Goal: Information Seeking & Learning: Learn about a topic

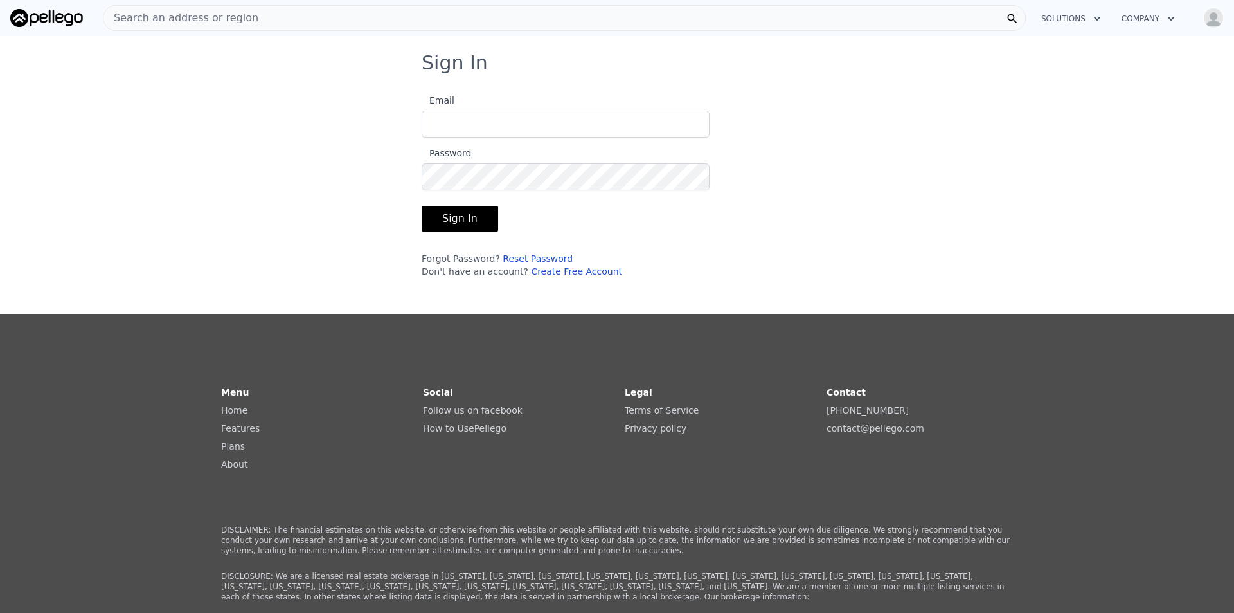
type input "[EMAIL_ADDRESS][DOMAIN_NAME]"
click at [464, 211] on button "Sign In" at bounding box center [460, 219] width 77 height 26
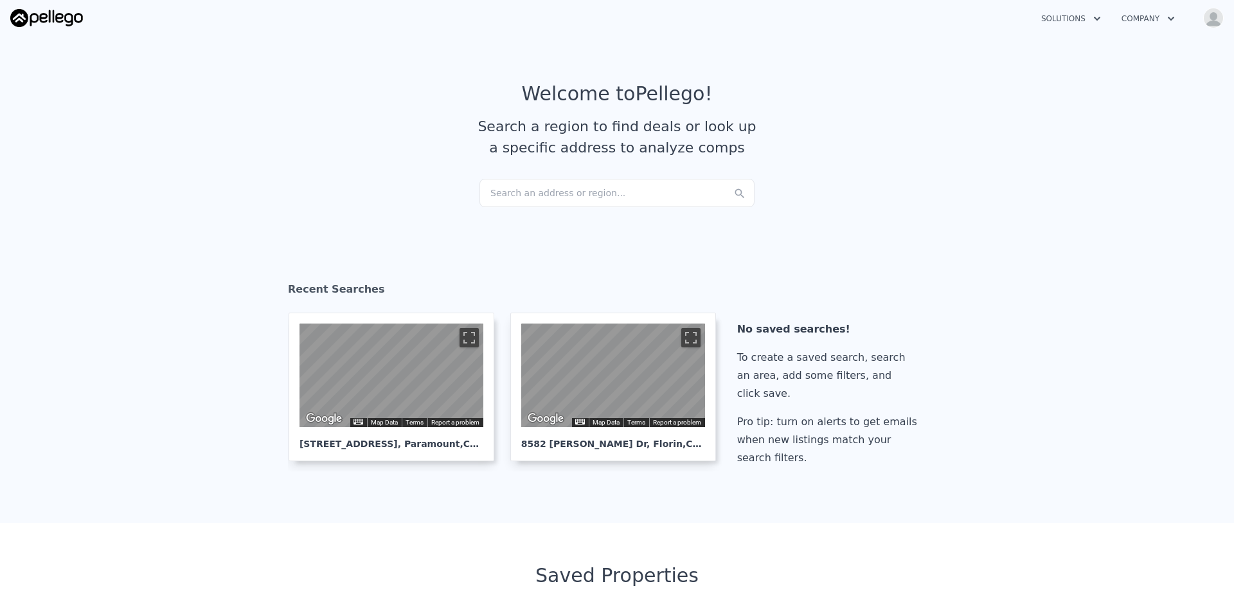
click at [584, 194] on div "Search an address or region..." at bounding box center [617, 193] width 275 height 28
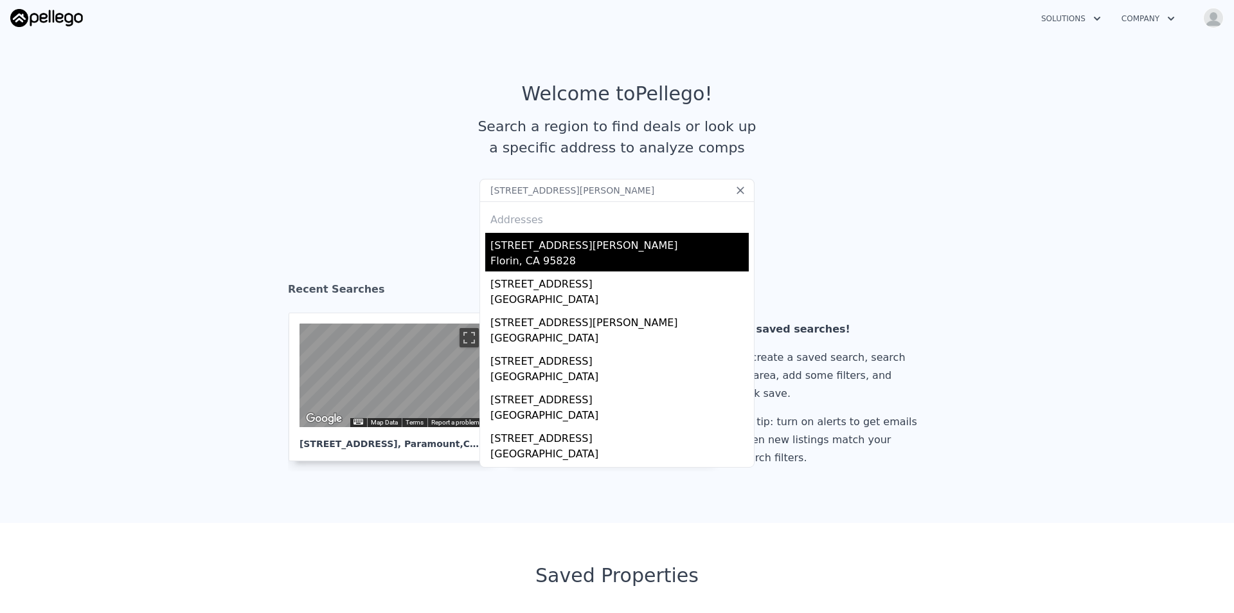
type input "[STREET_ADDRESS][PERSON_NAME]"
click at [556, 240] on div "[STREET_ADDRESS][PERSON_NAME]" at bounding box center [620, 243] width 258 height 21
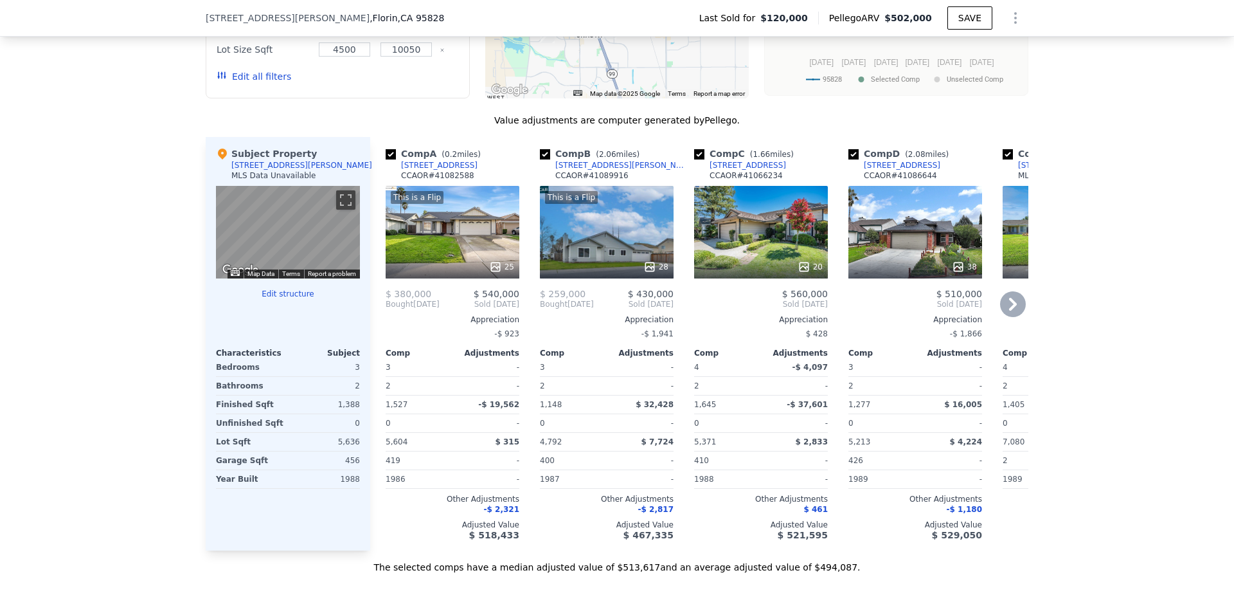
scroll to position [1281, 0]
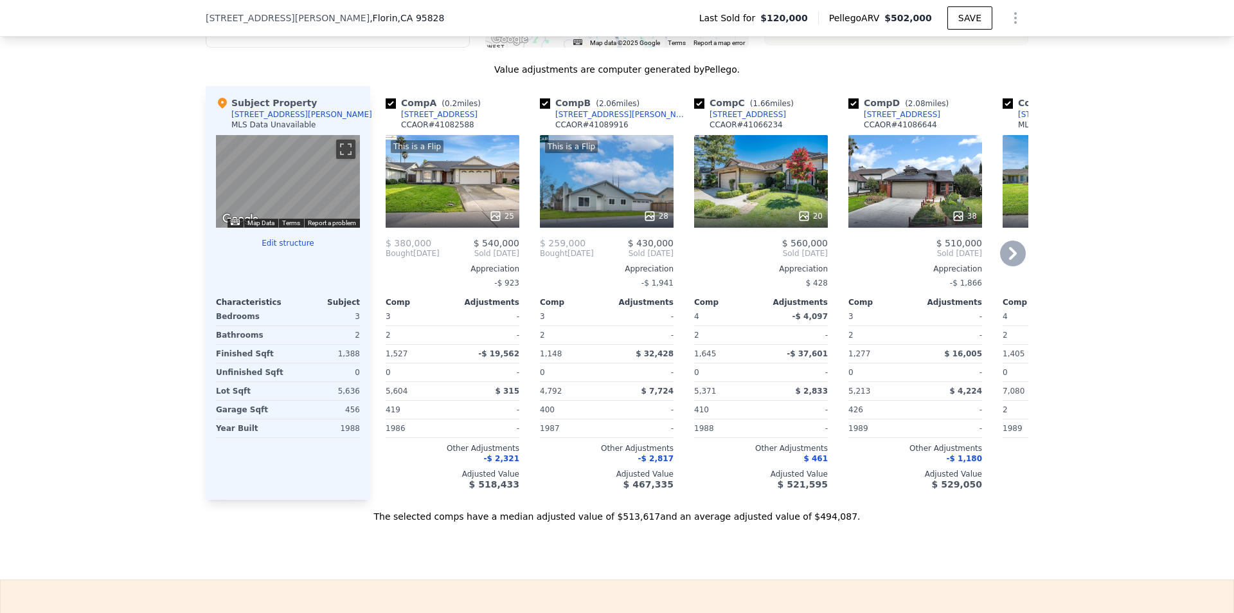
click at [656, 207] on div "This is a Flip 28" at bounding box center [607, 181] width 134 height 93
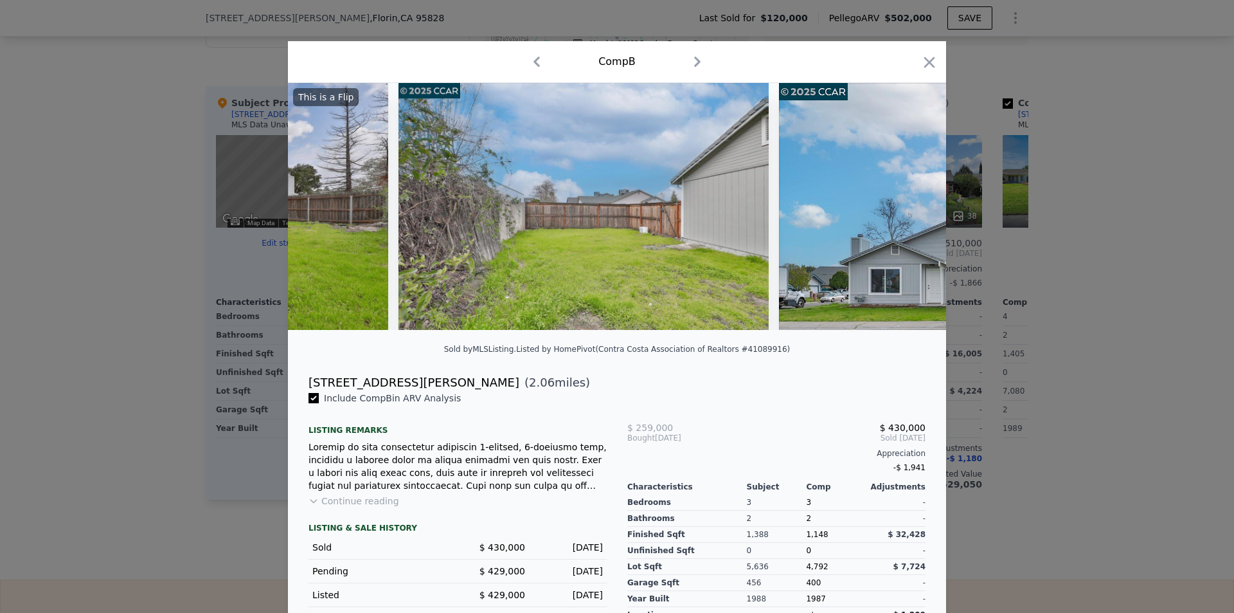
scroll to position [0, 9950]
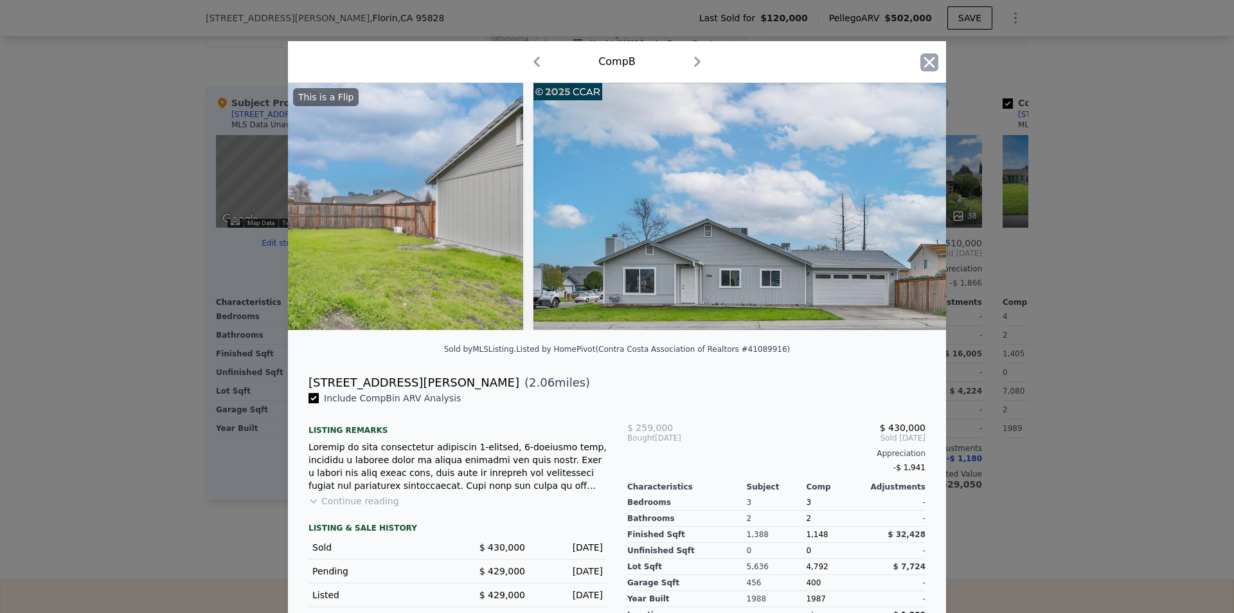
click at [924, 66] on icon "button" at bounding box center [929, 62] width 11 height 11
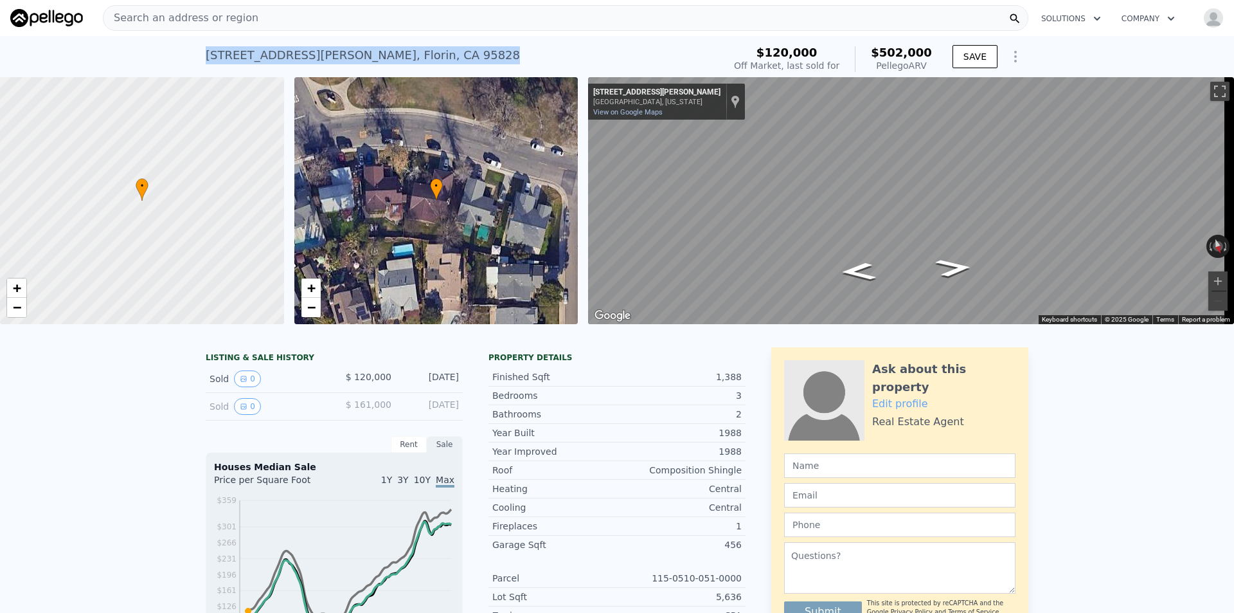
drag, startPoint x: 392, startPoint y: 55, endPoint x: 202, endPoint y: 46, distance: 190.5
click at [206, 46] on div "8316 Cutler Way , Florin , CA 95828 Sold Oct 2012 for $120k (~ARV $502k )" at bounding box center [462, 59] width 513 height 36
copy div "8316 Cutler Way , Florin , CA 95828"
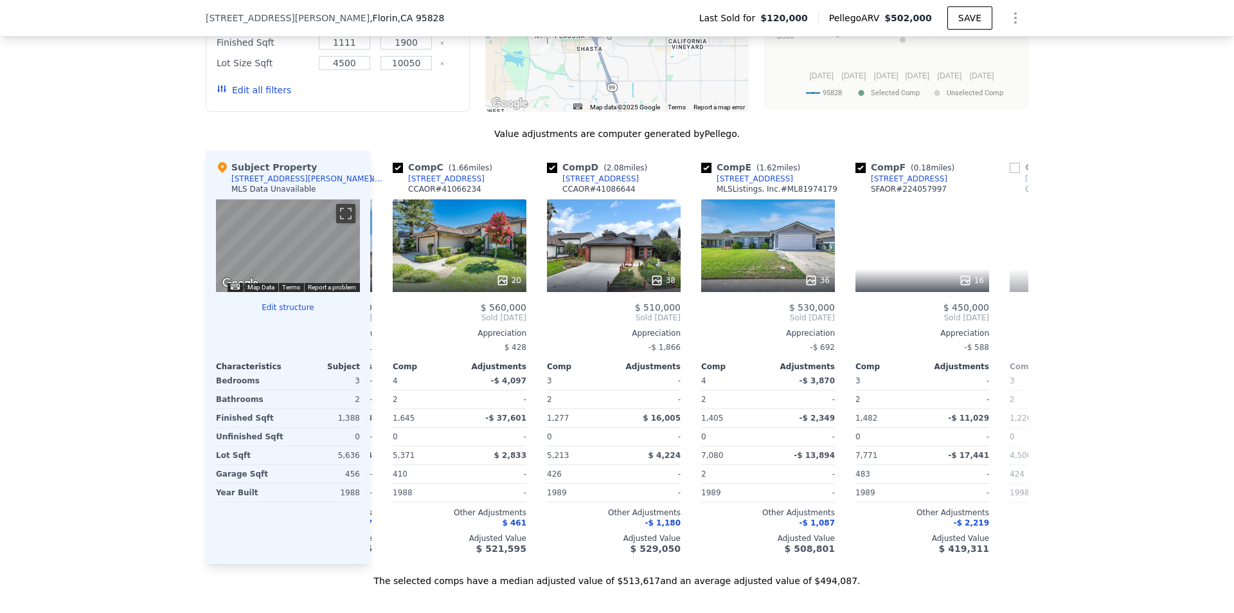
scroll to position [0, 391]
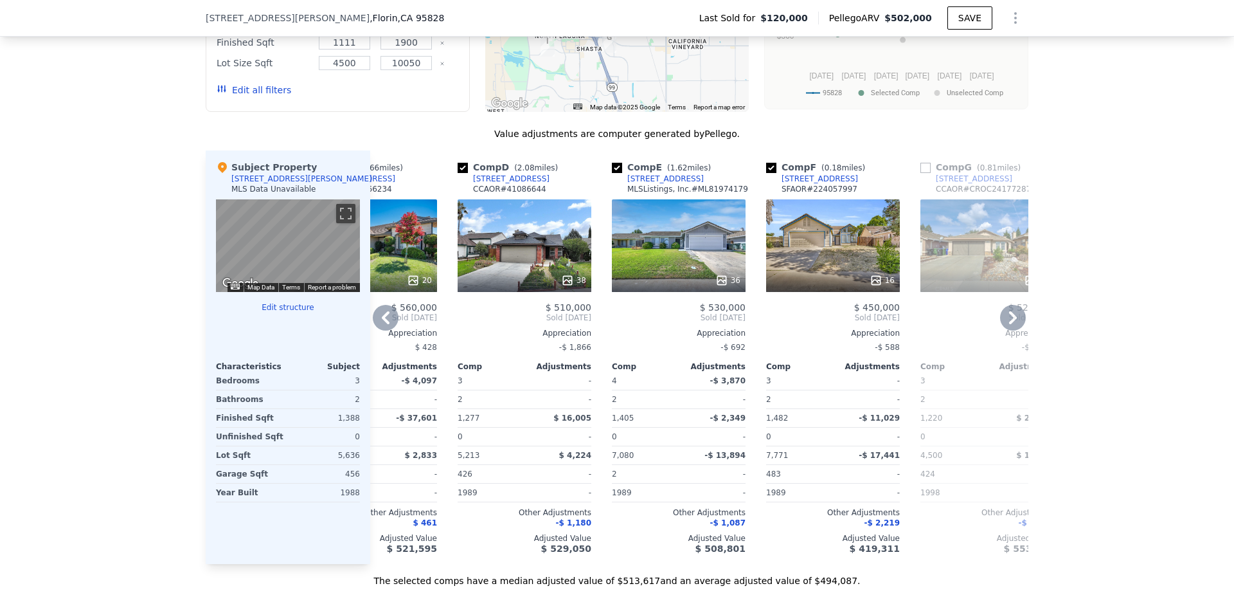
click at [1011, 330] on icon at bounding box center [1013, 318] width 26 height 26
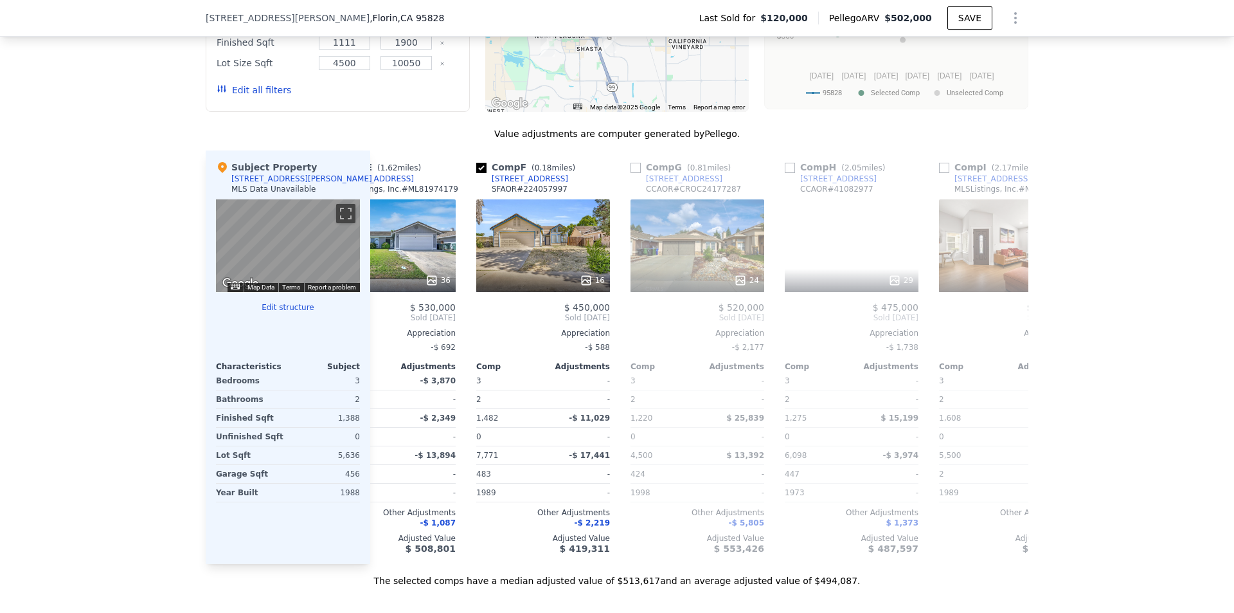
scroll to position [0, 699]
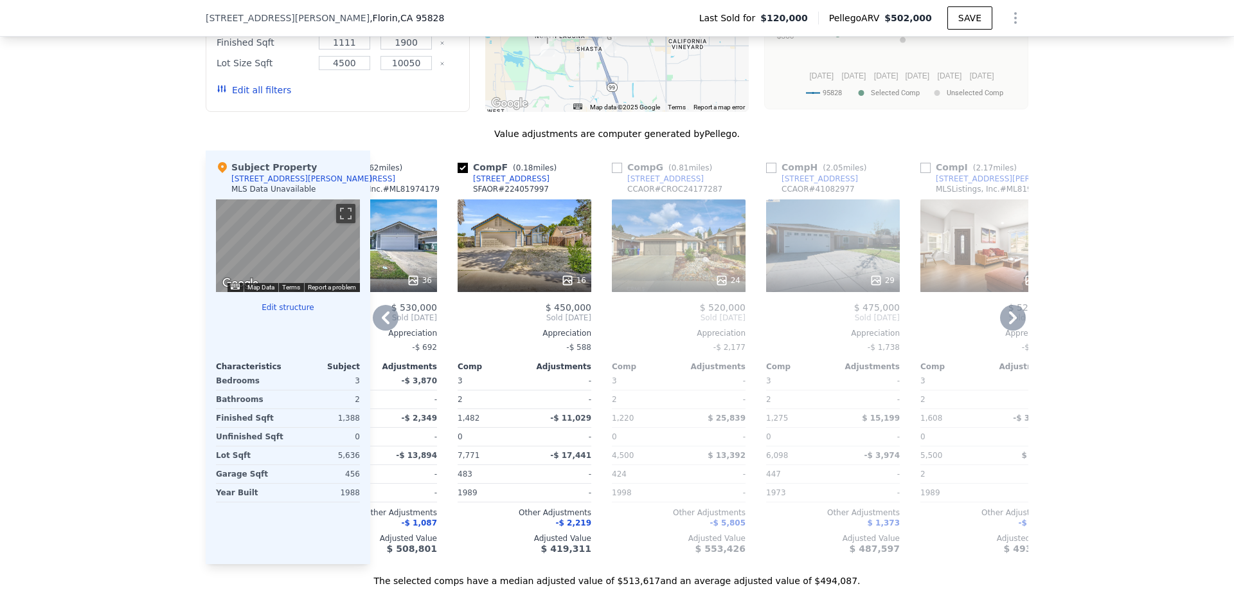
click at [1011, 330] on icon at bounding box center [1013, 318] width 26 height 26
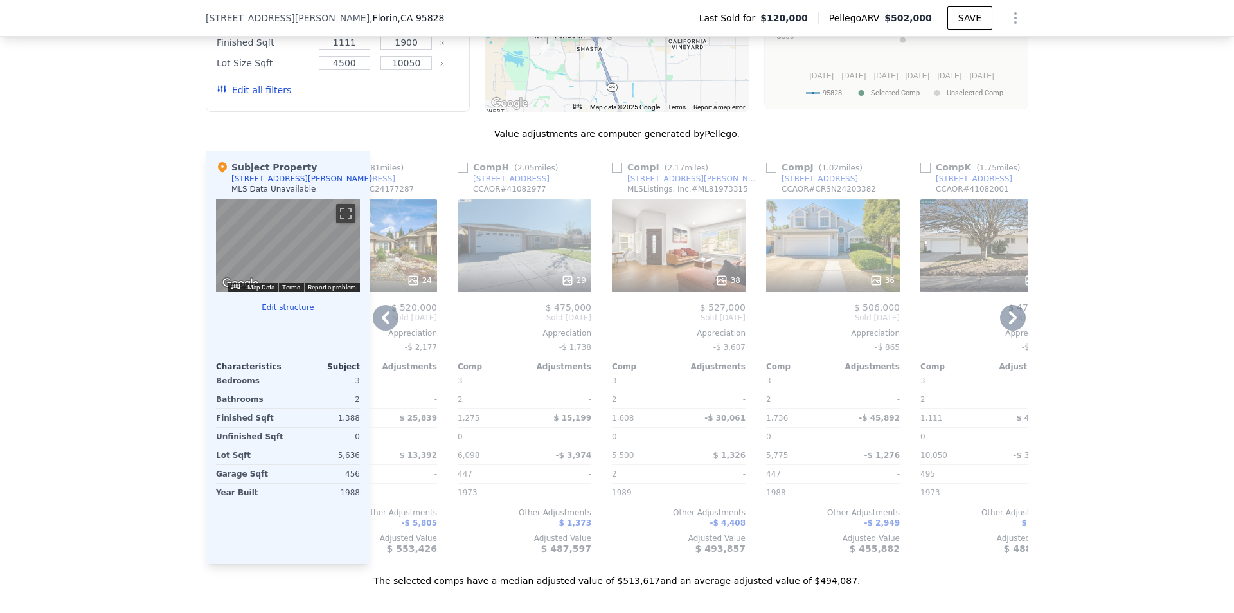
click at [1011, 330] on icon at bounding box center [1013, 318] width 26 height 26
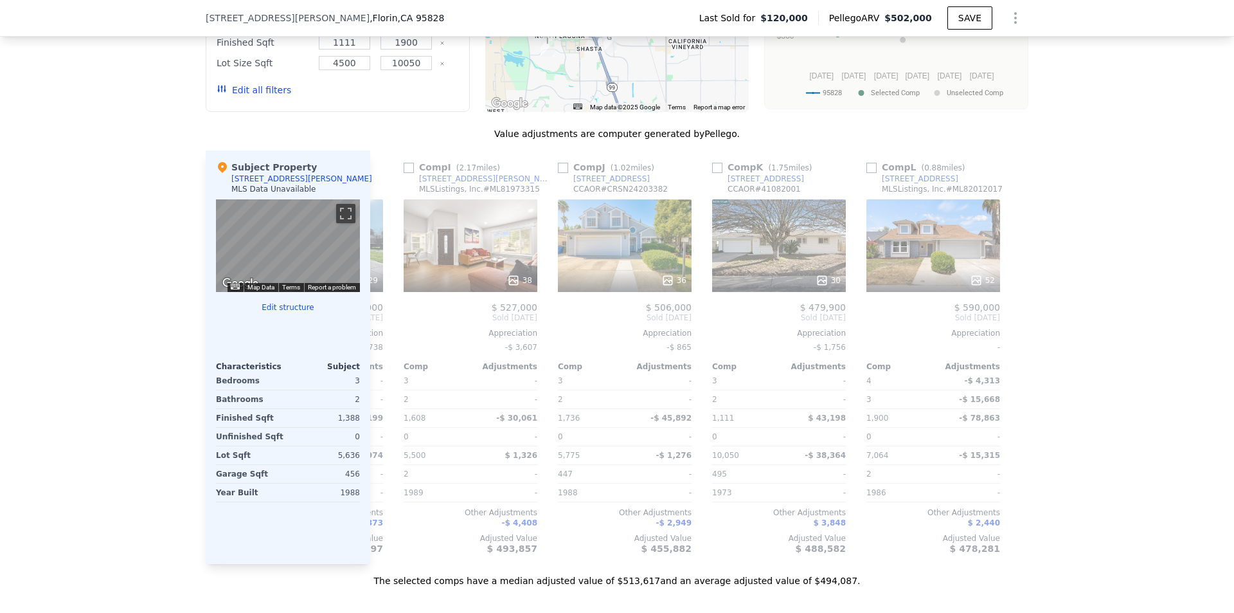
scroll to position [0, 1224]
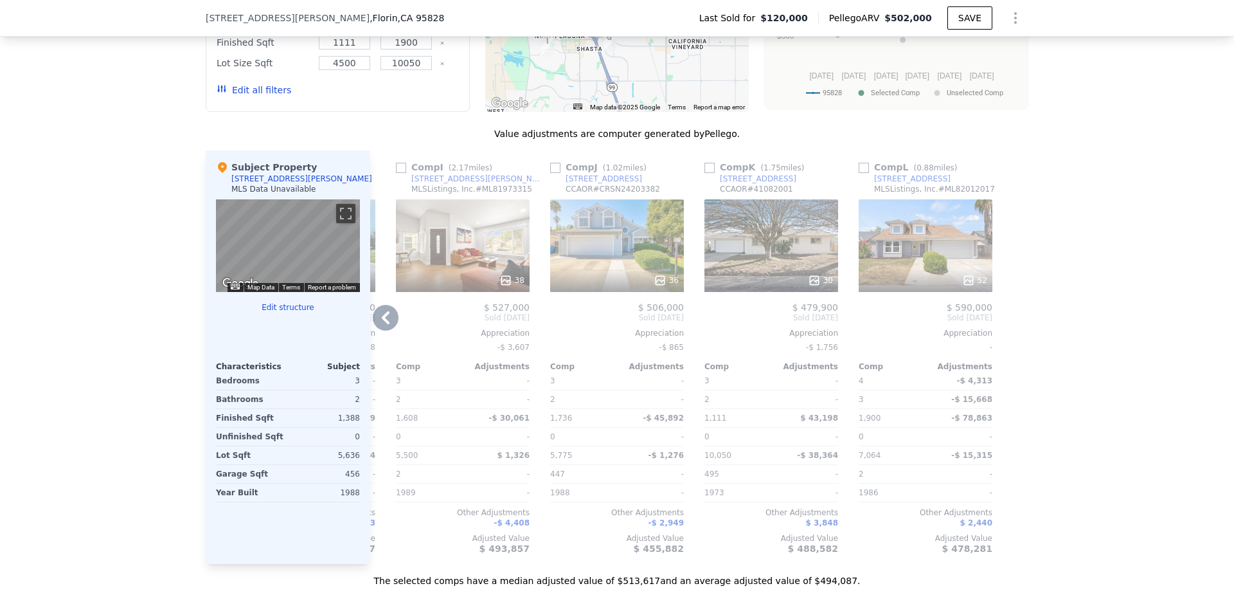
click at [386, 330] on icon at bounding box center [386, 318] width 26 height 26
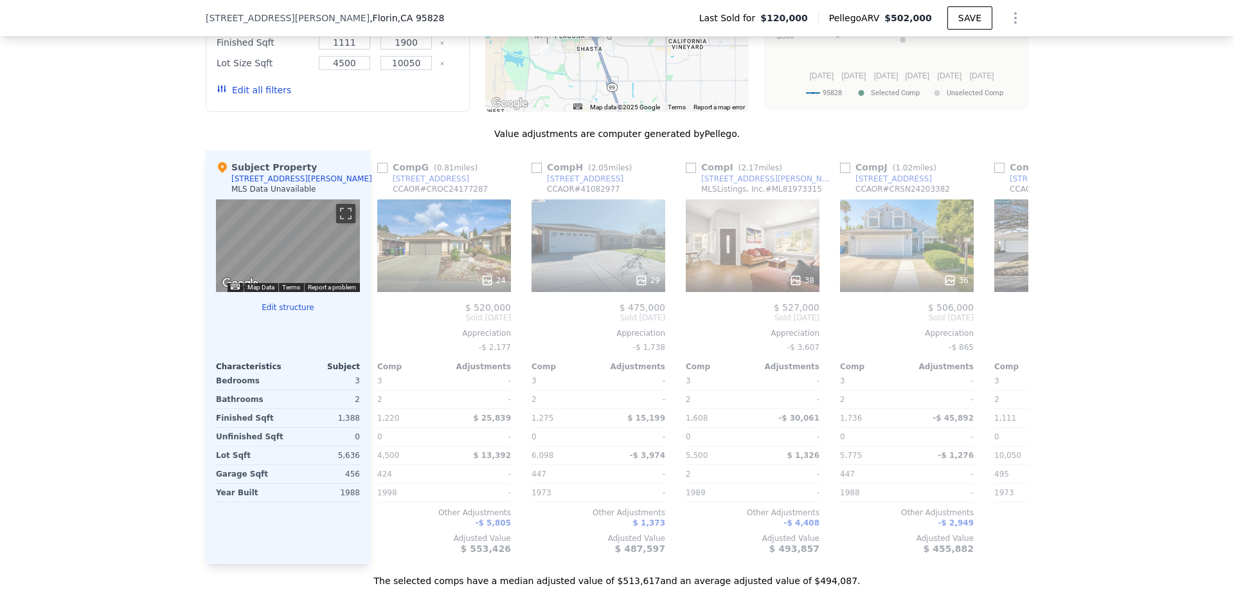
scroll to position [0, 915]
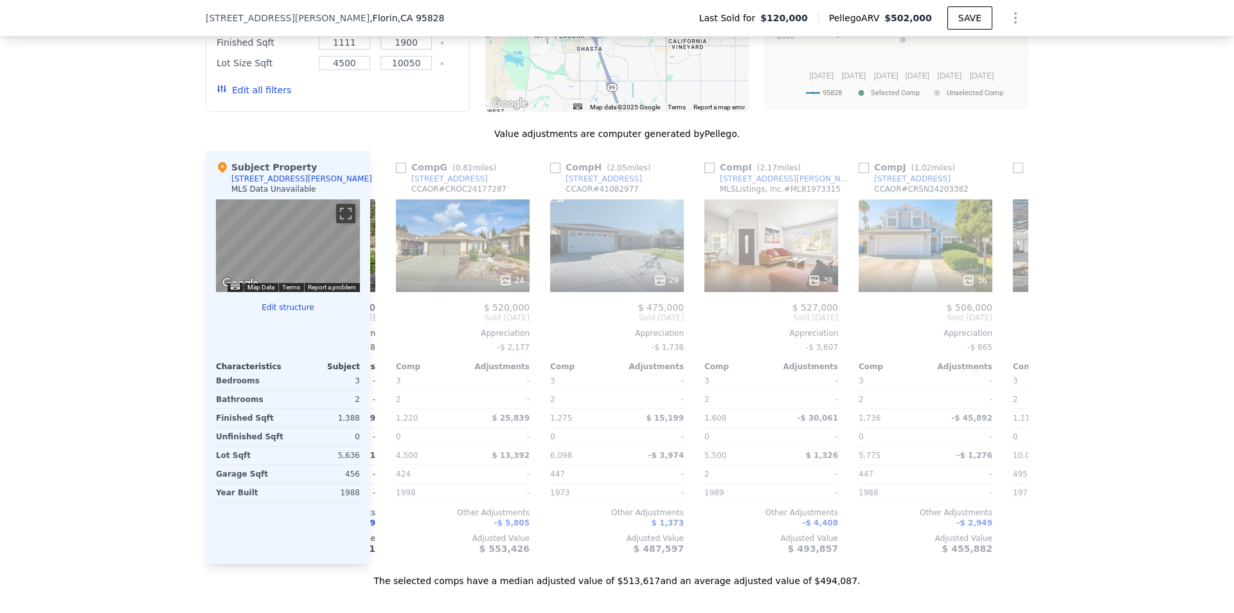
click at [391, 332] on div "Comp G ( 0.81 miles) 8452 Chattan Way CCAOR # CROC24177287 24 $ 520,000 Sold Se…" at bounding box center [463, 356] width 144 height 413
click at [386, 330] on icon at bounding box center [386, 318] width 26 height 26
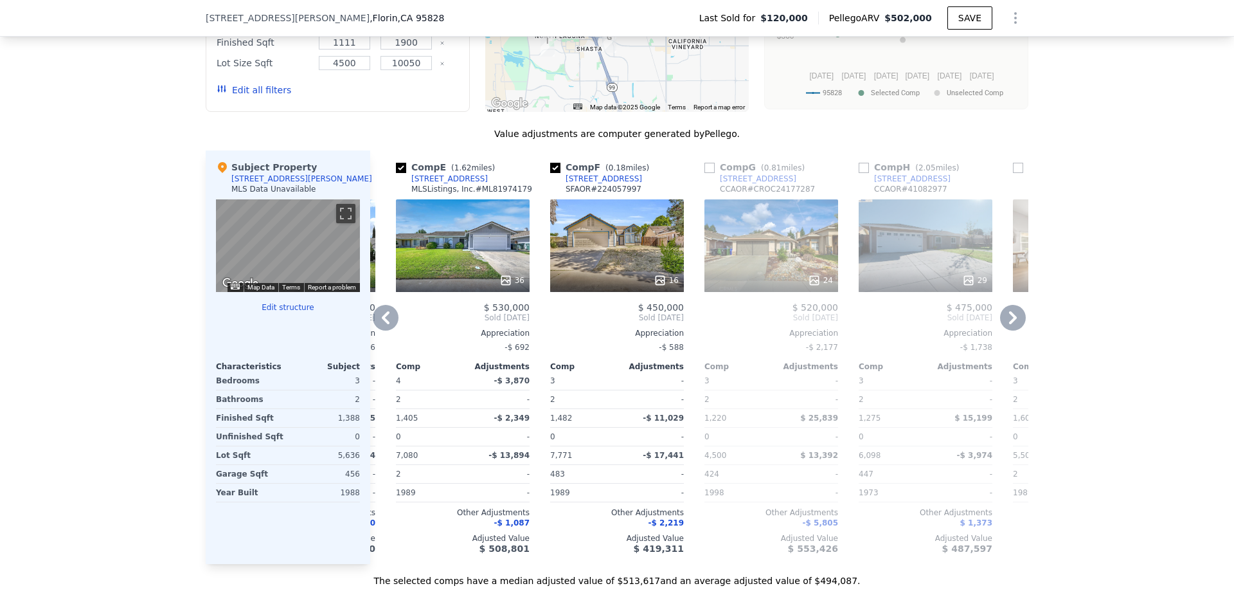
click at [386, 330] on icon at bounding box center [386, 318] width 26 height 26
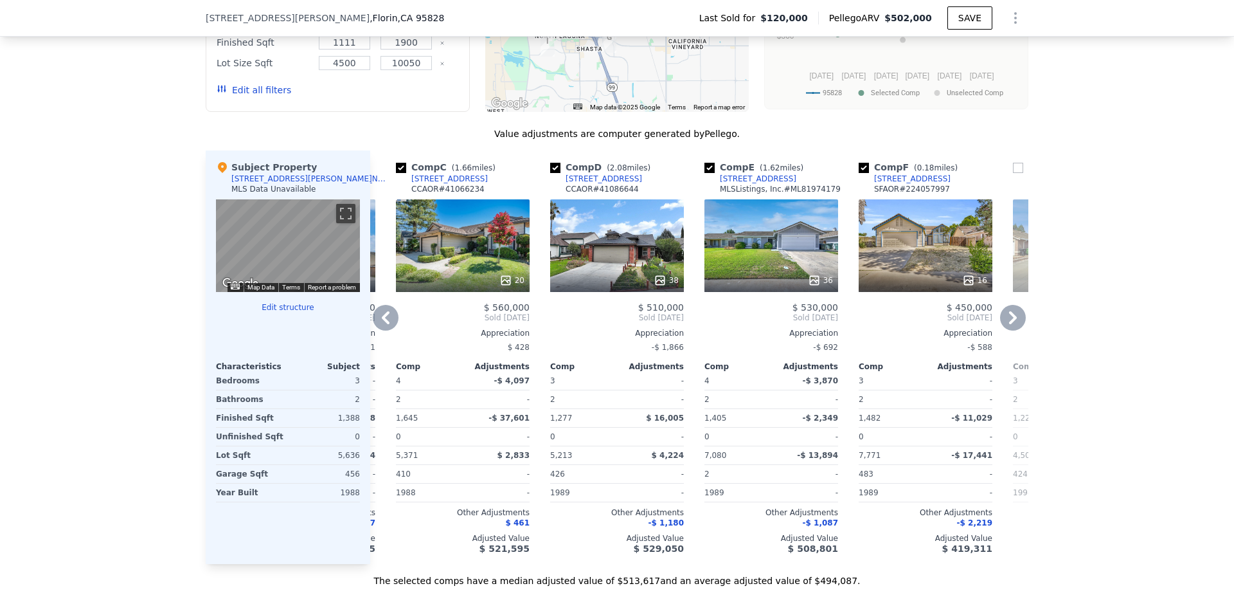
click at [386, 330] on icon at bounding box center [386, 318] width 26 height 26
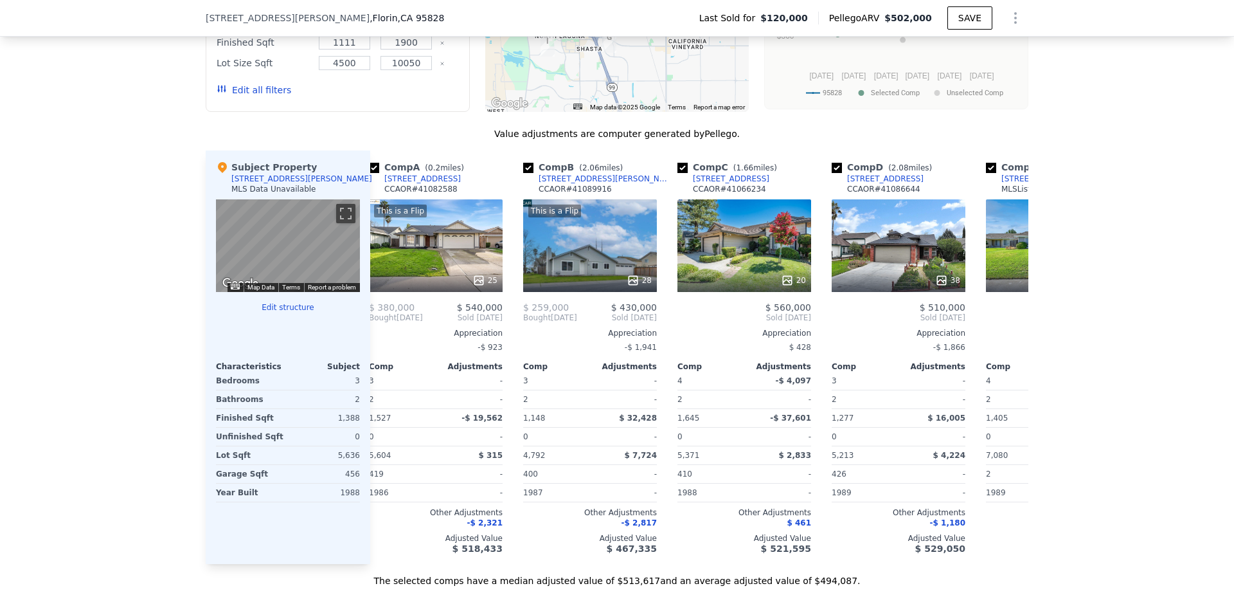
scroll to position [0, 0]
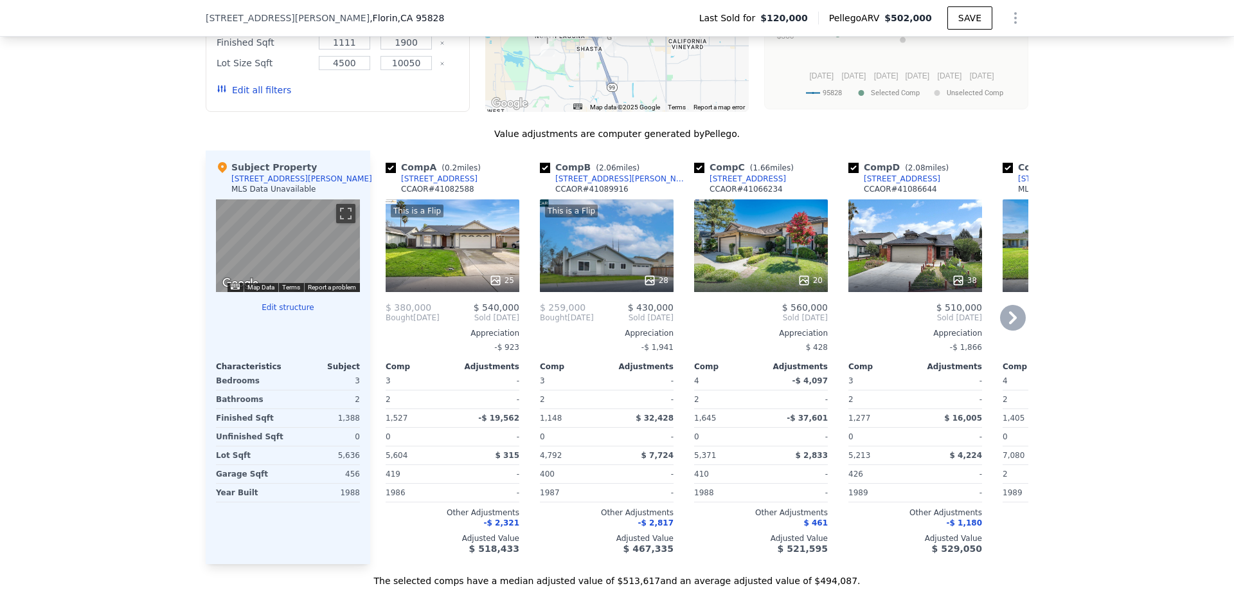
click at [1010, 320] on icon at bounding box center [1013, 318] width 26 height 26
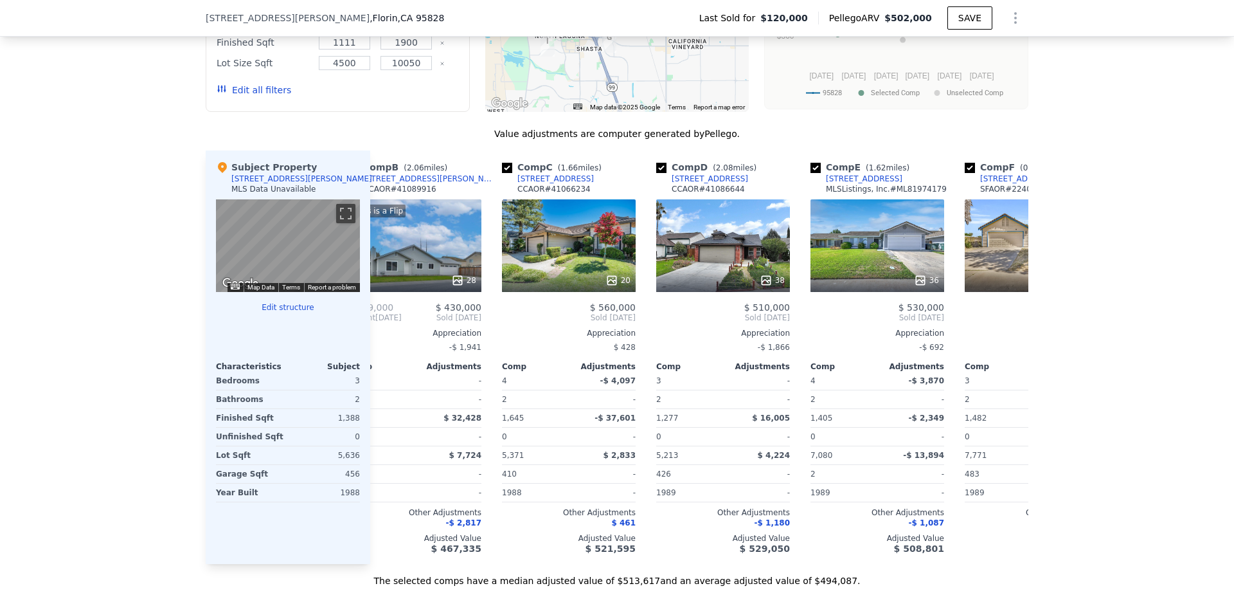
scroll to position [0, 309]
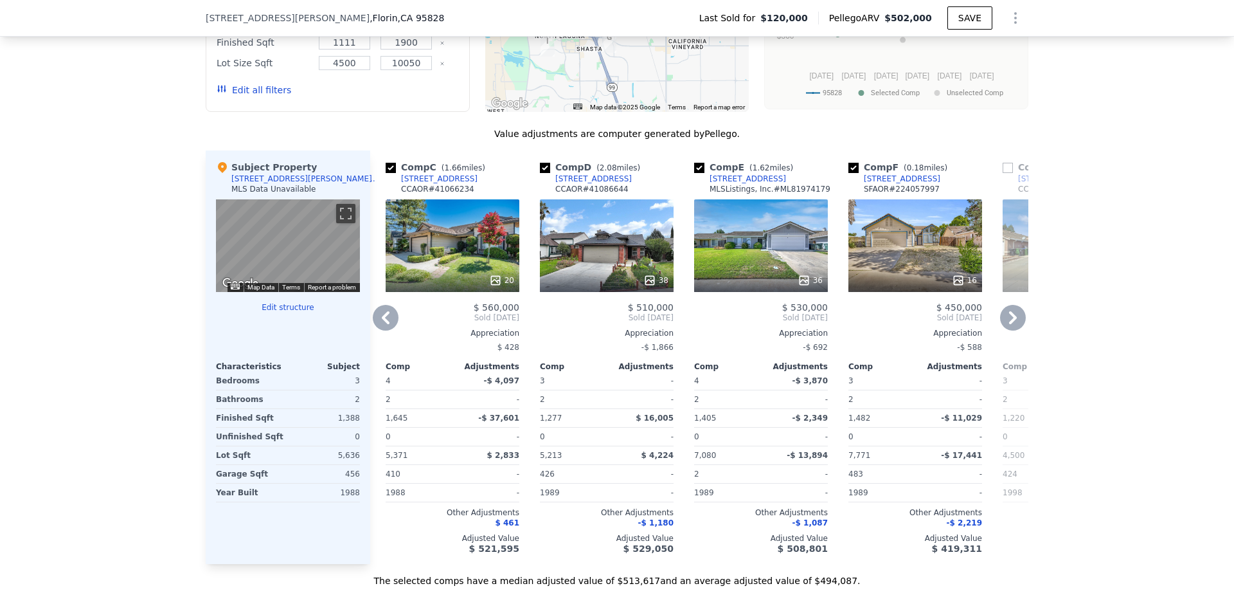
click at [771, 262] on div "36" at bounding box center [761, 245] width 134 height 93
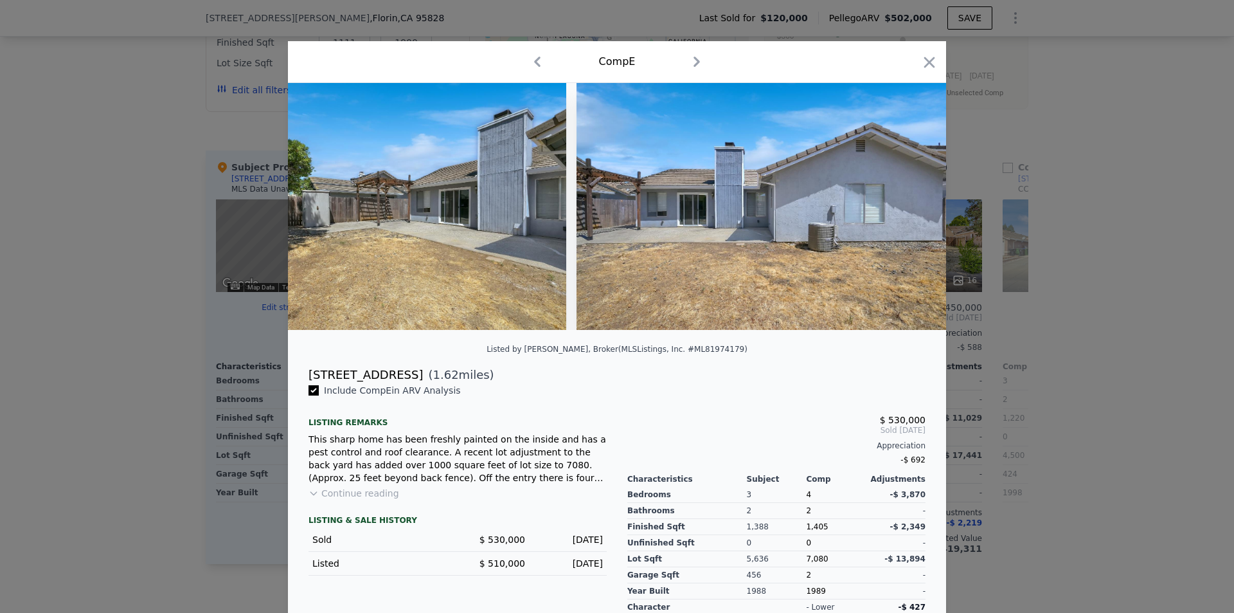
drag, startPoint x: 302, startPoint y: 383, endPoint x: 418, endPoint y: 388, distance: 116.4
click at [418, 384] on div "8940 Napa Valley Way ( 1.62 miles)" at bounding box center [617, 375] width 638 height 18
copy div "8940 Napa Valley Way"
click at [922, 63] on icon "button" at bounding box center [930, 62] width 18 height 18
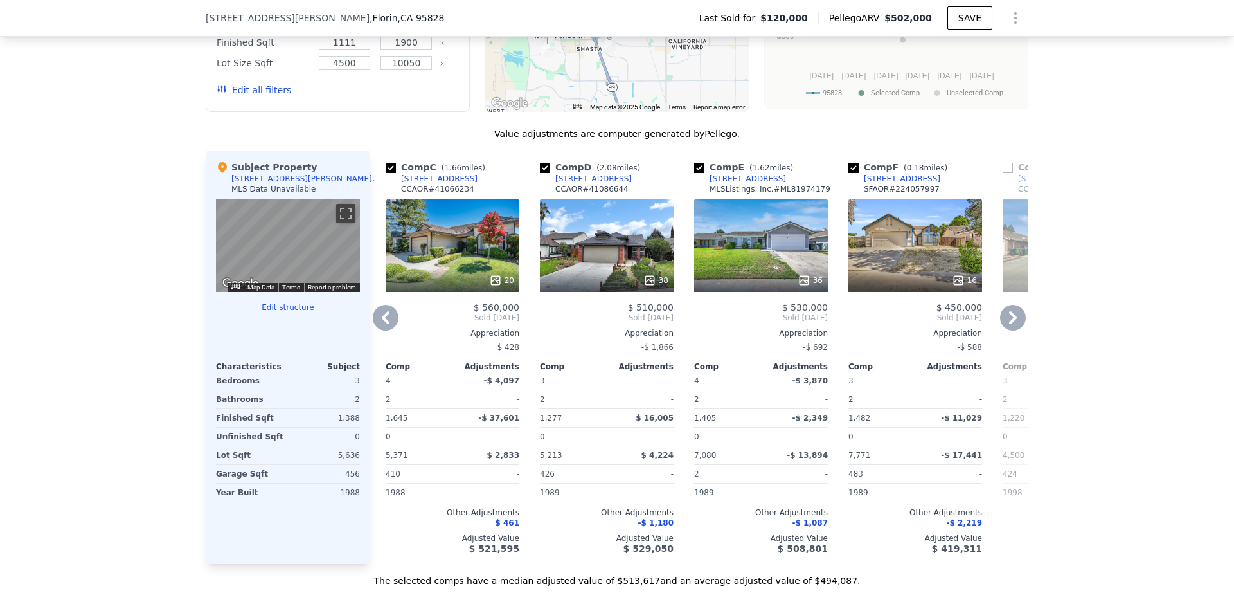
click at [885, 273] on div "16" at bounding box center [916, 245] width 134 height 93
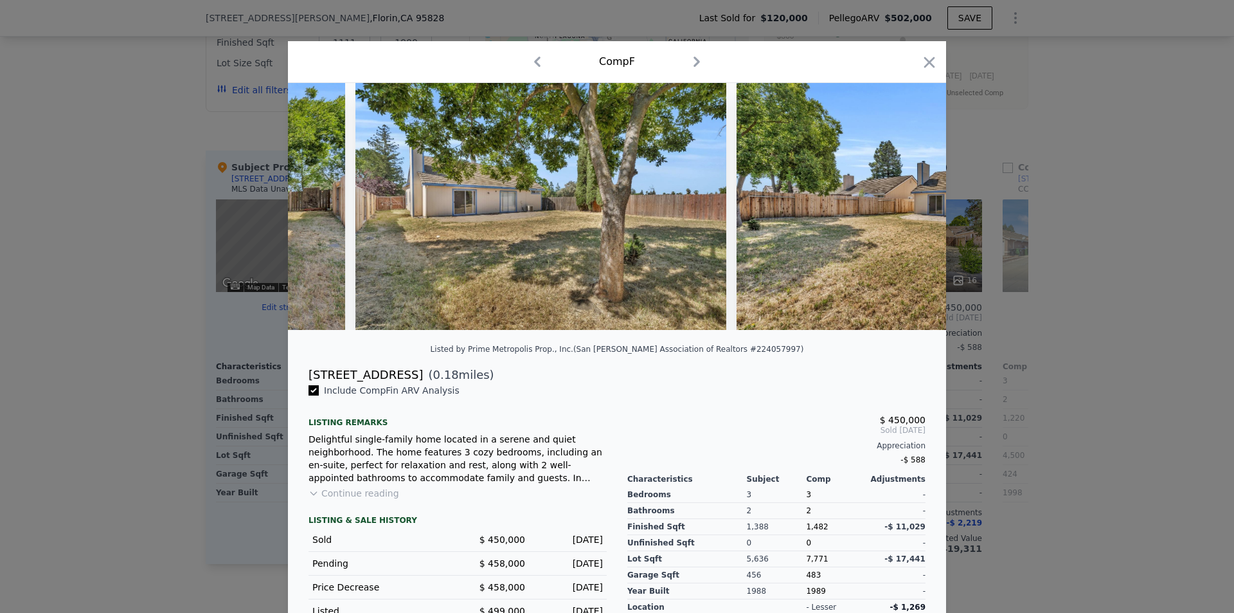
scroll to position [0, 4897]
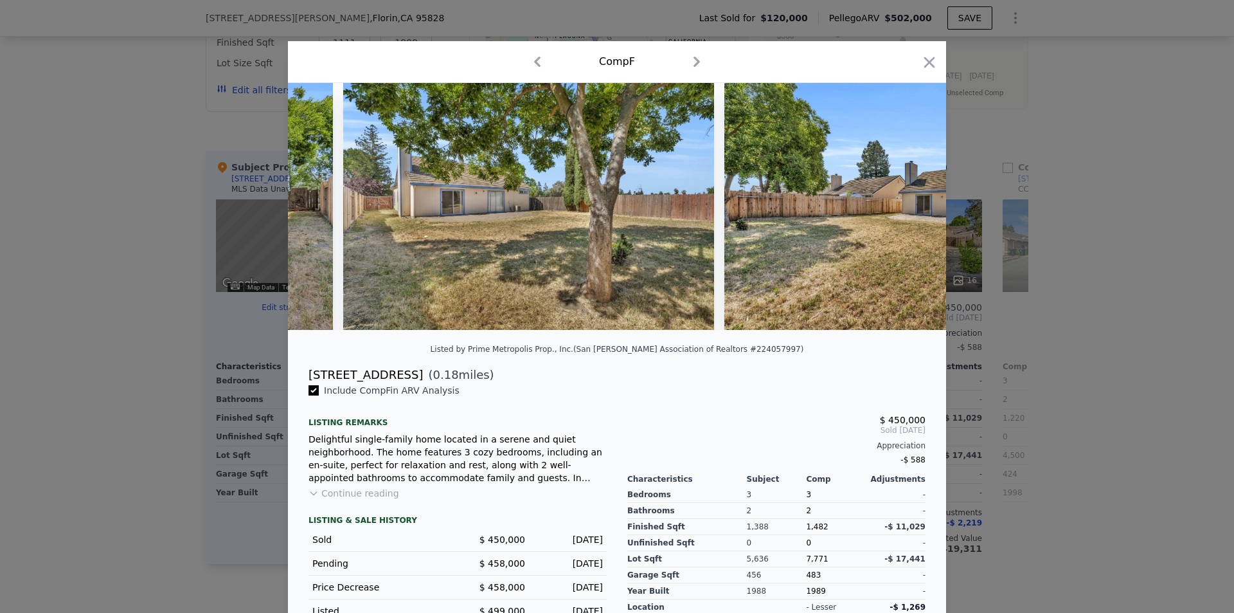
click at [924, 53] on div "Comp F" at bounding box center [617, 61] width 638 height 21
click at [925, 64] on icon "button" at bounding box center [930, 62] width 18 height 18
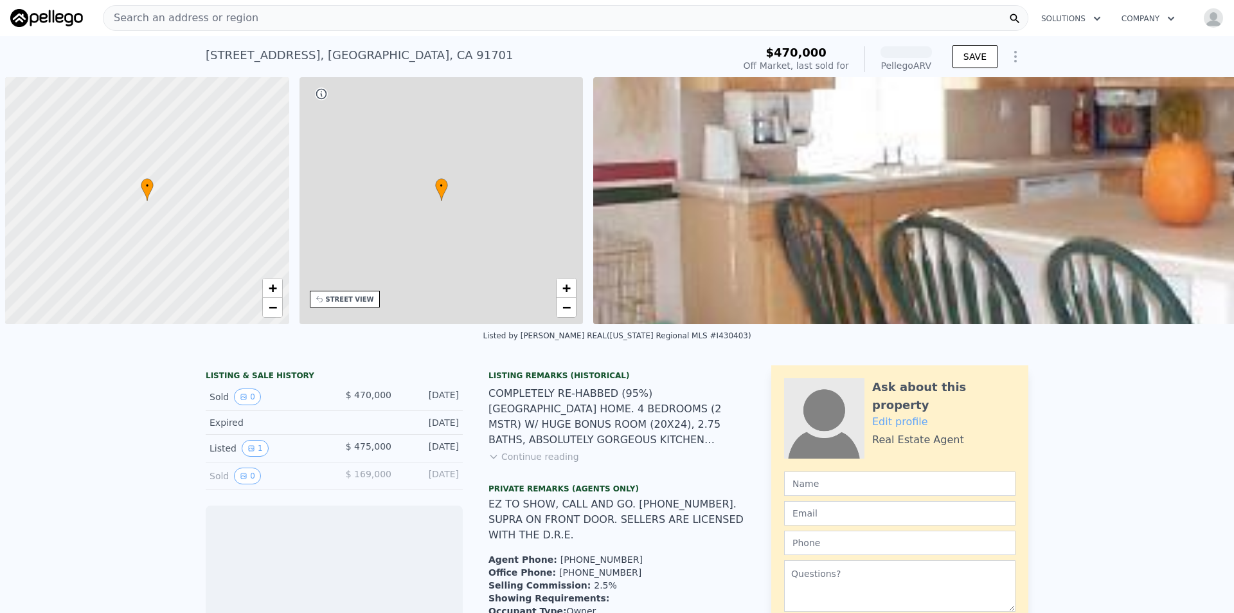
scroll to position [0, 5]
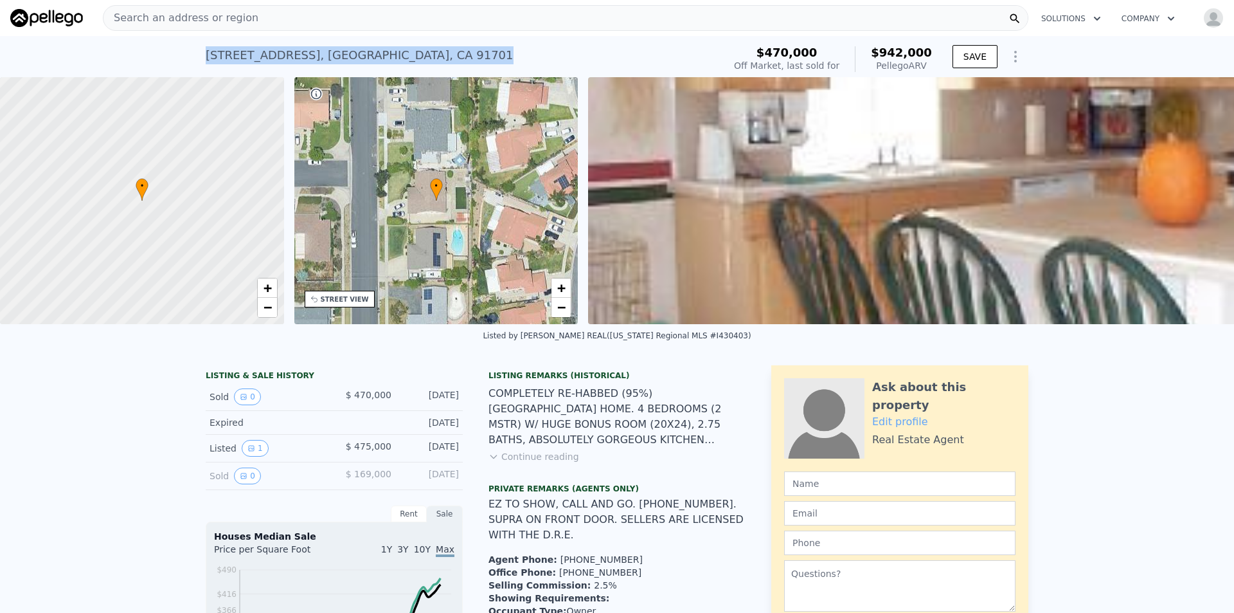
drag, startPoint x: 197, startPoint y: 51, endPoint x: 429, endPoint y: 63, distance: 231.8
click at [429, 63] on div "[STREET_ADDRESS] Sold [DATE] for $470k (~ARV $942k ) $470,000 Off Market, last …" at bounding box center [617, 56] width 1234 height 41
copy div "[STREET_ADDRESS]"
